Goal: Task Accomplishment & Management: Manage account settings

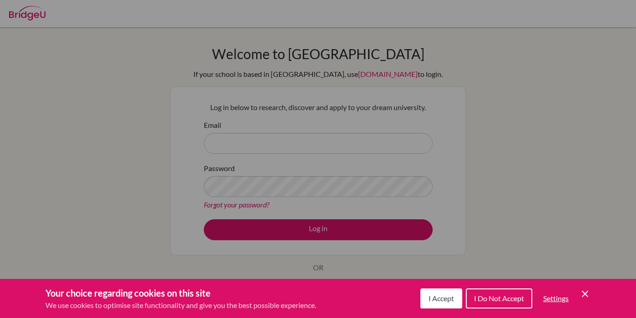
click at [435, 297] on span "I Accept" at bounding box center [441, 298] width 25 height 9
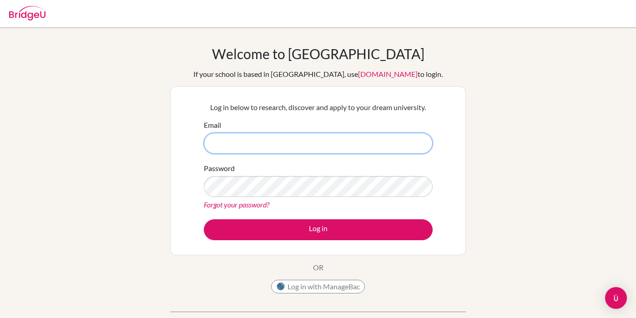
click at [295, 145] on input "Email" at bounding box center [318, 143] width 229 height 21
type input "[EMAIL_ADDRESS][DOMAIN_NAME]"
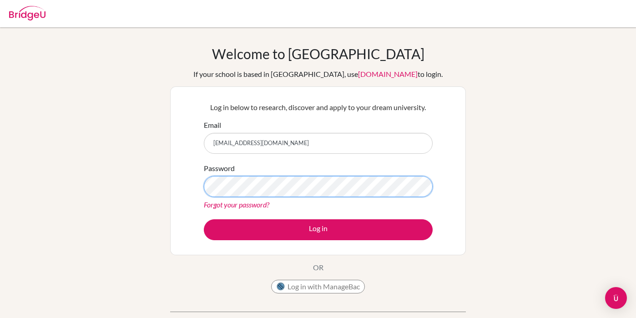
click at [318, 229] on button "Log in" at bounding box center [318, 229] width 229 height 21
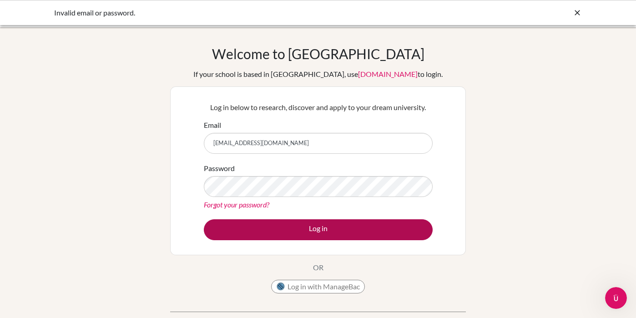
click at [284, 231] on button "Log in" at bounding box center [318, 229] width 229 height 21
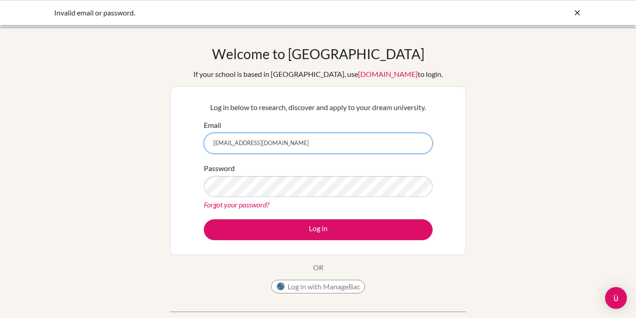
click at [317, 146] on input "[EMAIL_ADDRESS][DOMAIN_NAME]" at bounding box center [318, 143] width 229 height 21
type input "v"
type input "v.depp@criastudents.com"
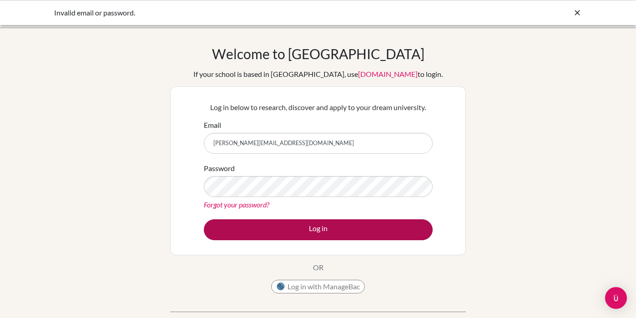
click at [279, 229] on button "Log in" at bounding box center [318, 229] width 229 height 21
